Goal: Information Seeking & Learning: Learn about a topic

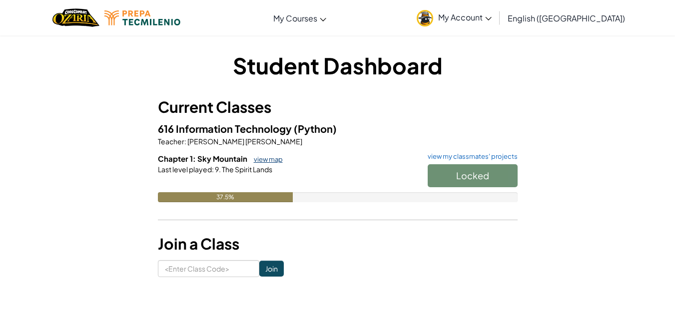
click at [260, 158] on link "view map" at bounding box center [266, 159] width 34 height 8
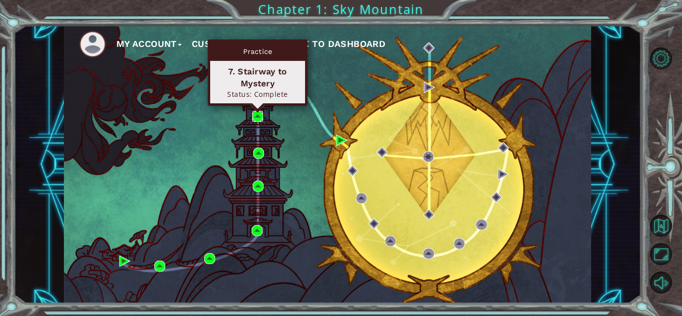
click at [256, 115] on img at bounding box center [257, 116] width 11 height 11
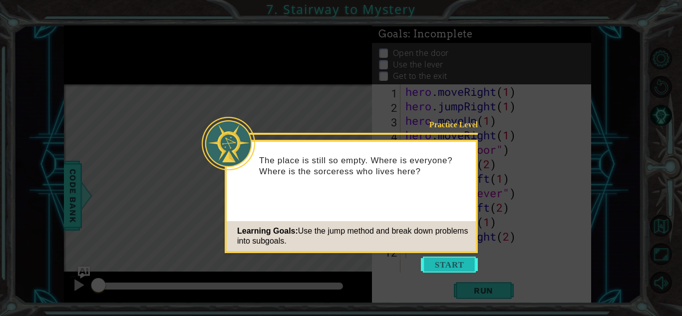
click at [445, 262] on button "Start" at bounding box center [449, 265] width 57 height 16
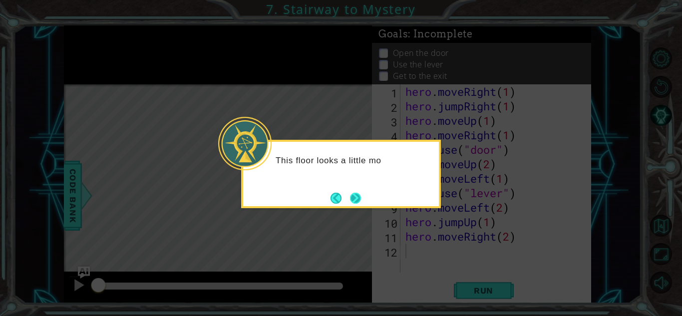
click at [355, 200] on button "Next" at bounding box center [355, 198] width 11 height 11
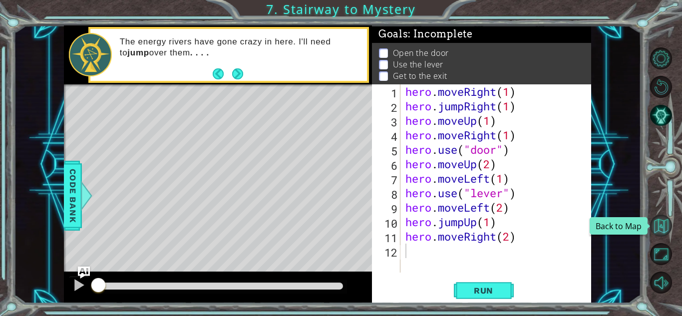
click at [666, 225] on button "Back to Map" at bounding box center [661, 226] width 22 height 22
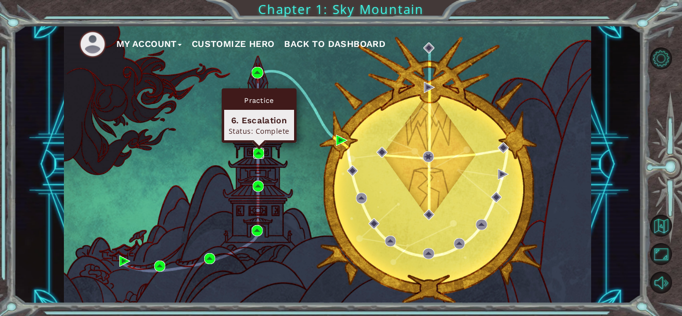
click at [258, 155] on img at bounding box center [258, 153] width 11 height 11
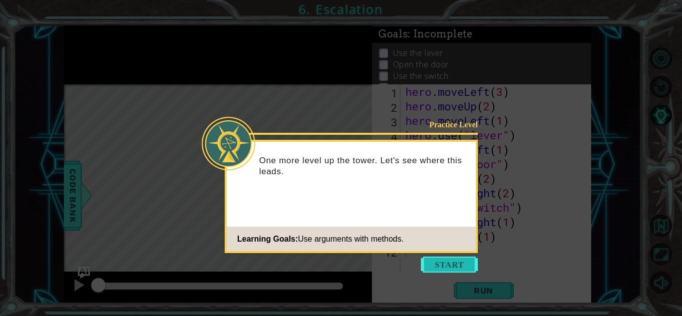
click at [435, 263] on button "Start" at bounding box center [449, 265] width 57 height 16
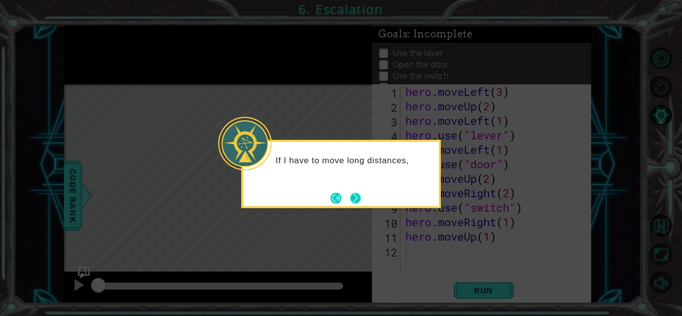
click at [358, 199] on button "Next" at bounding box center [355, 198] width 11 height 11
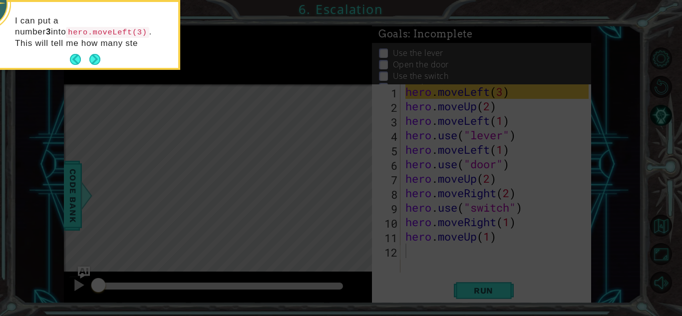
click at [98, 49] on div "I can put a number 3 into hero.moveLeft(3) . This will tell me how many ste" at bounding box center [81, 37] width 196 height 62
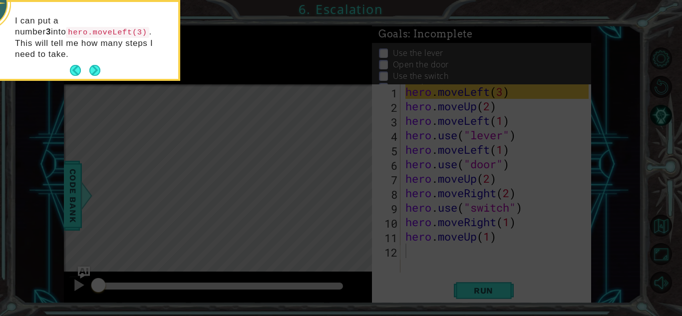
drag, startPoint x: 98, startPoint y: 49, endPoint x: 95, endPoint y: 67, distance: 17.7
click at [95, 67] on div "I can put a number 3 into hero.moveLeft(3) . This will tell me how many steps I…" at bounding box center [81, 40] width 196 height 77
click at [95, 67] on button "Next" at bounding box center [94, 70] width 11 height 11
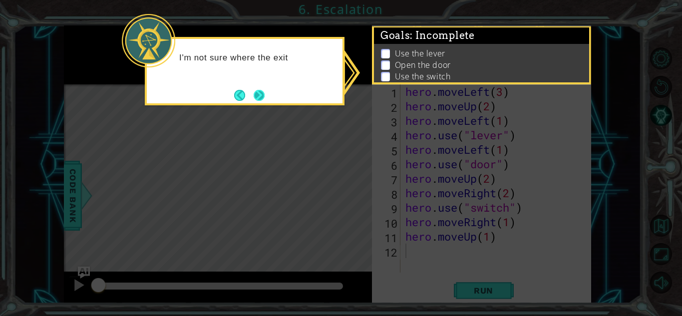
click at [262, 101] on button "Next" at bounding box center [259, 95] width 11 height 11
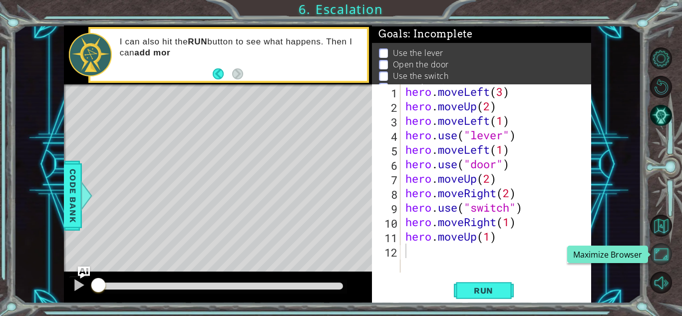
click at [663, 253] on button "Maximize Browser" at bounding box center [661, 254] width 22 height 22
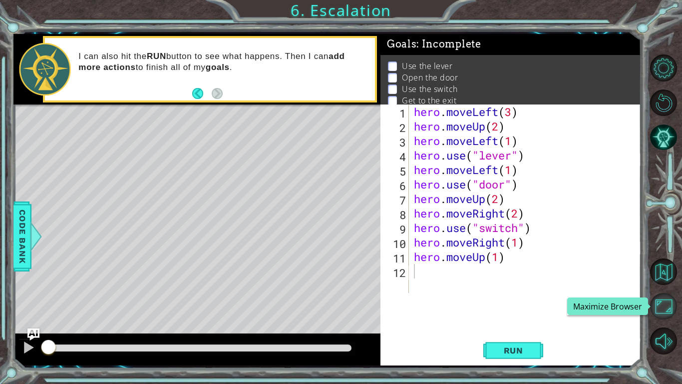
click at [661, 305] on button "Maximize Browser" at bounding box center [663, 306] width 27 height 27
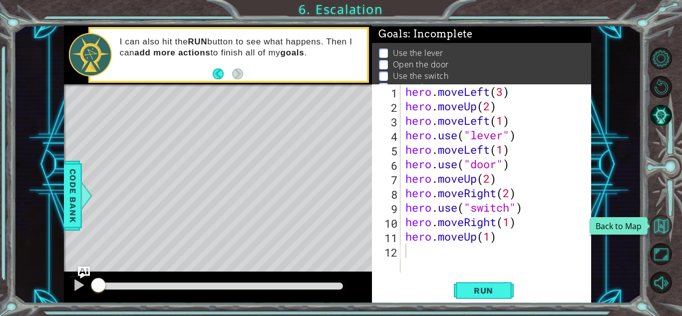
click at [664, 223] on button "Back to Map" at bounding box center [661, 226] width 22 height 22
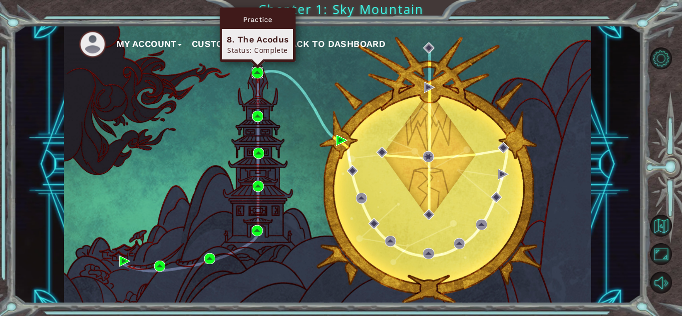
click at [256, 71] on img at bounding box center [257, 72] width 11 height 11
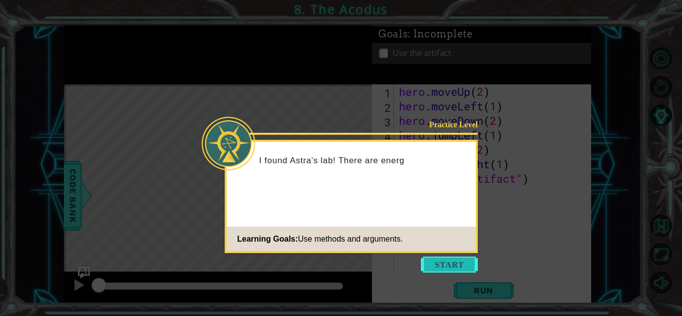
click at [456, 268] on button "Start" at bounding box center [449, 265] width 57 height 16
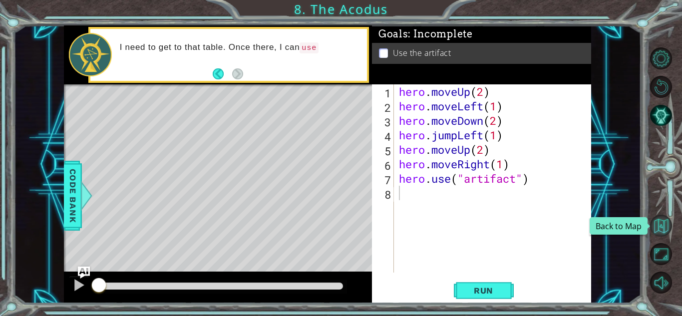
click at [662, 235] on button "Back to Map" at bounding box center [661, 226] width 22 height 22
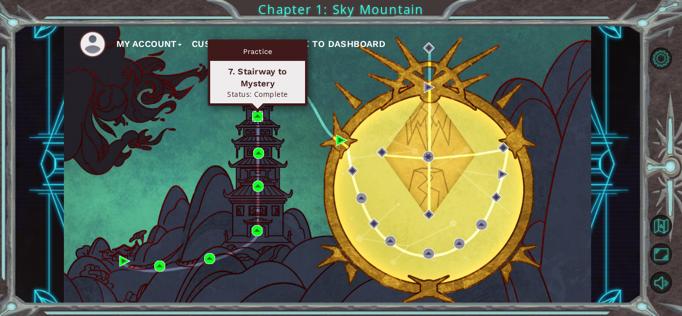
click at [256, 118] on img at bounding box center [257, 116] width 11 height 11
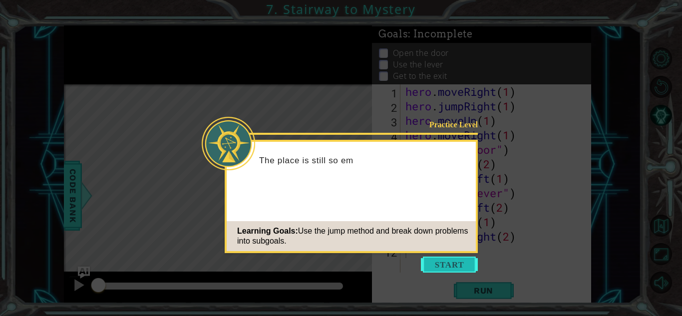
click at [445, 261] on button "Start" at bounding box center [449, 265] width 57 height 16
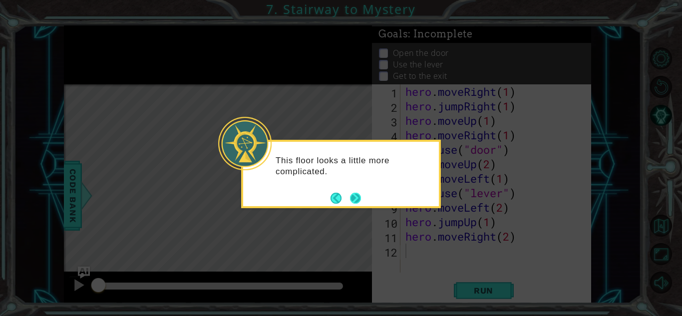
click at [356, 200] on button "Next" at bounding box center [355, 198] width 11 height 11
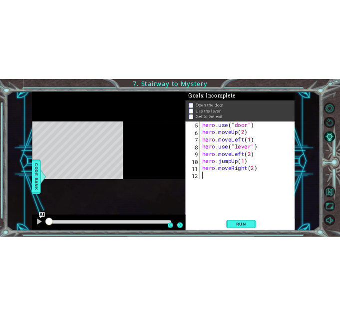
scroll to position [58, 0]
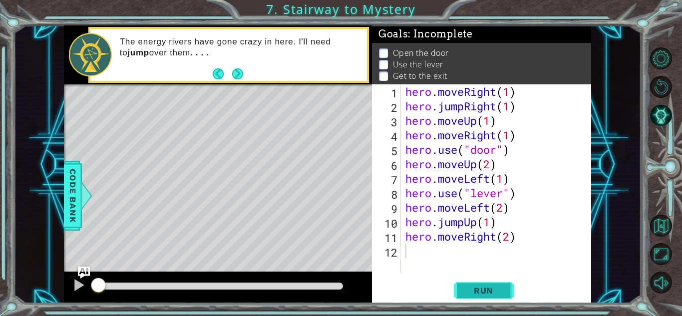
click at [485, 290] on span "Run" at bounding box center [483, 291] width 39 height 10
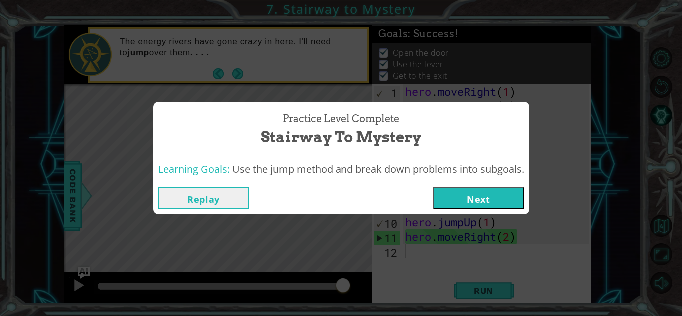
click at [485, 196] on button "Next" at bounding box center [478, 198] width 91 height 22
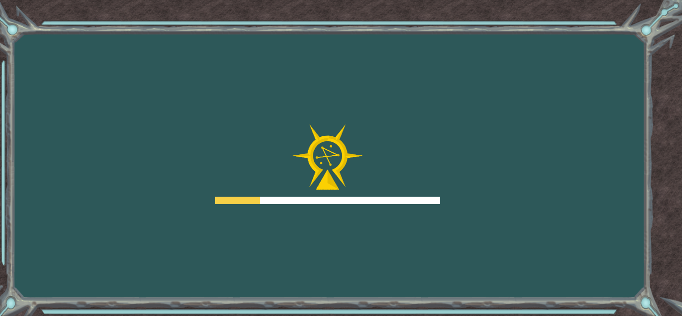
click at [485, 196] on div "Goals Error loading from server. Try refreshing the page. You'll need to join a…" at bounding box center [341, 158] width 682 height 316
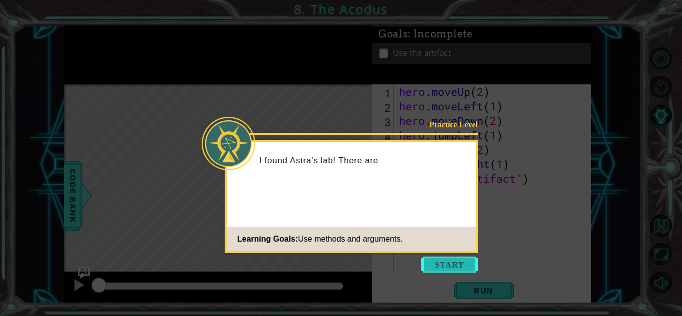
click at [453, 265] on button "Start" at bounding box center [449, 265] width 57 height 16
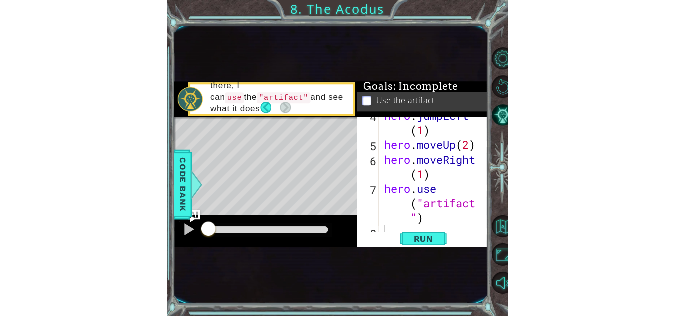
scroll to position [87, 0]
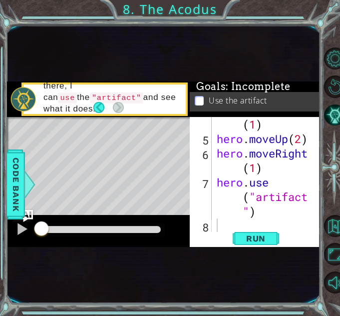
type textarea "hero.use("artifact")"
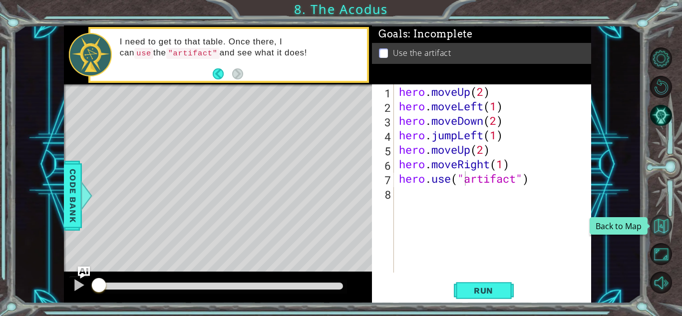
click at [662, 222] on button "Back to Map" at bounding box center [661, 226] width 22 height 22
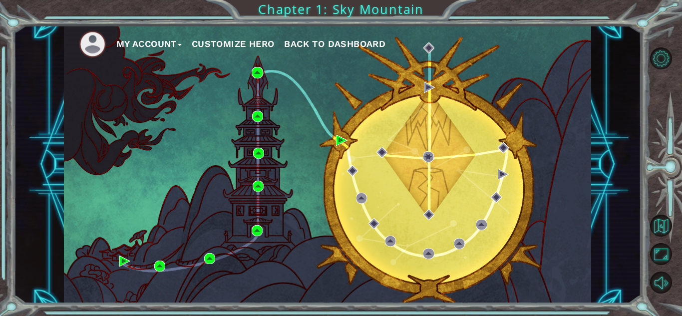
click at [137, 43] on button "My Account" at bounding box center [148, 43] width 65 height 15
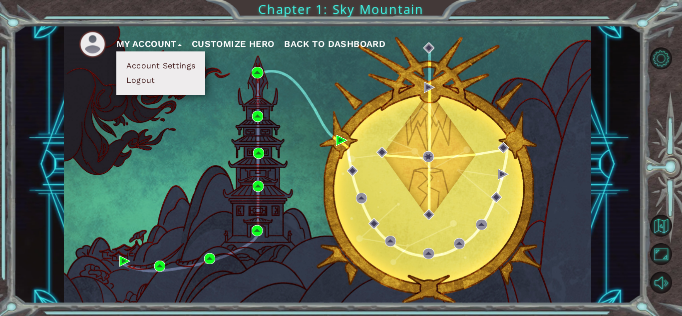
click at [149, 77] on button "Logout" at bounding box center [140, 80] width 35 height 11
